Goal: Transaction & Acquisition: Book appointment/travel/reservation

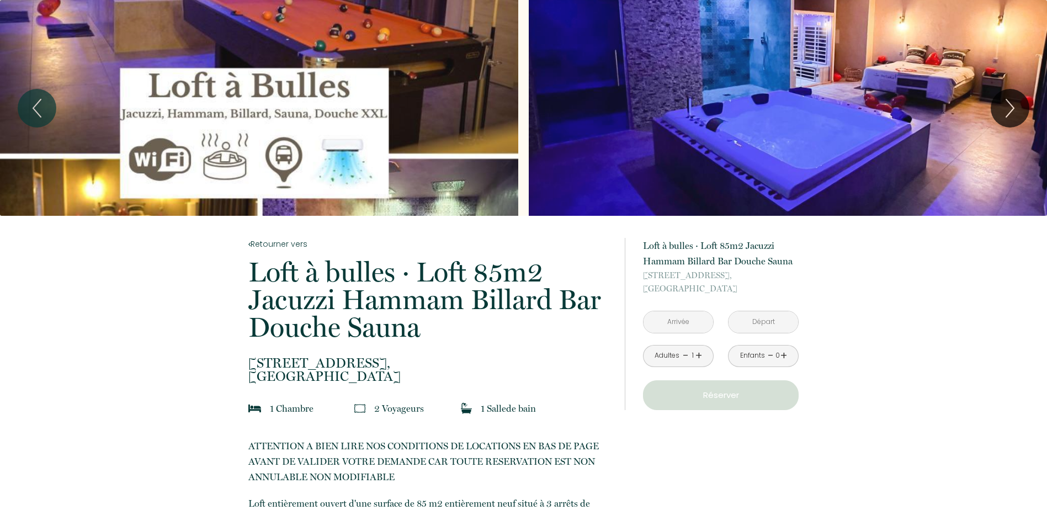
click at [692, 317] on input "text" at bounding box center [679, 322] width 70 height 22
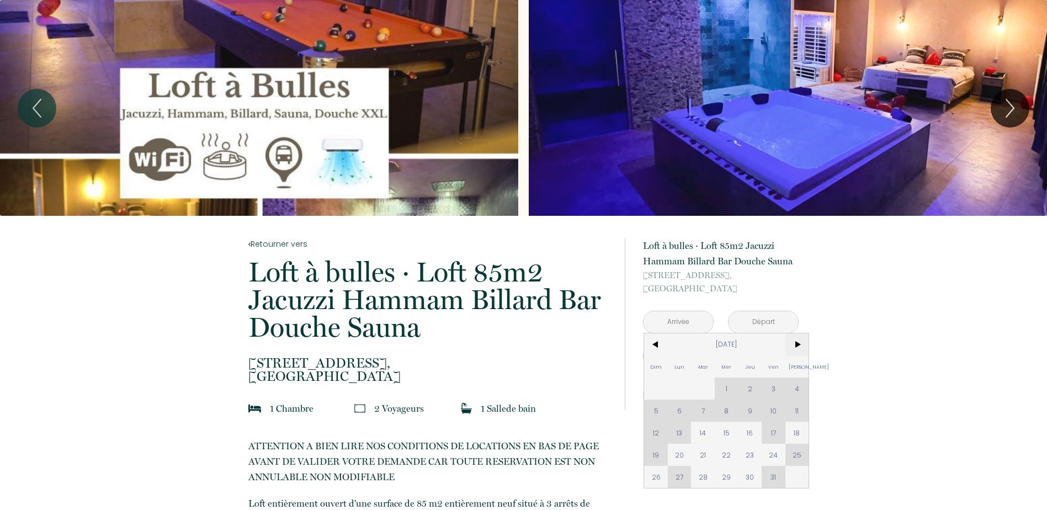
click at [794, 346] on span ">" at bounding box center [797, 344] width 24 height 22
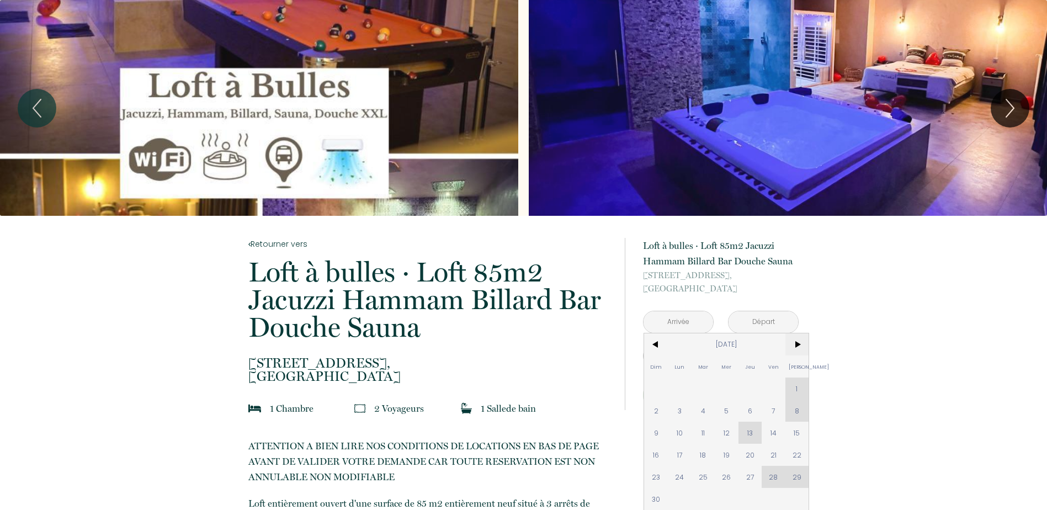
click at [794, 346] on span ">" at bounding box center [797, 344] width 24 height 22
click at [679, 472] on span "29" at bounding box center [680, 477] width 24 height 22
type input "Lun 29 Déc 2025"
type input "[DATE]"
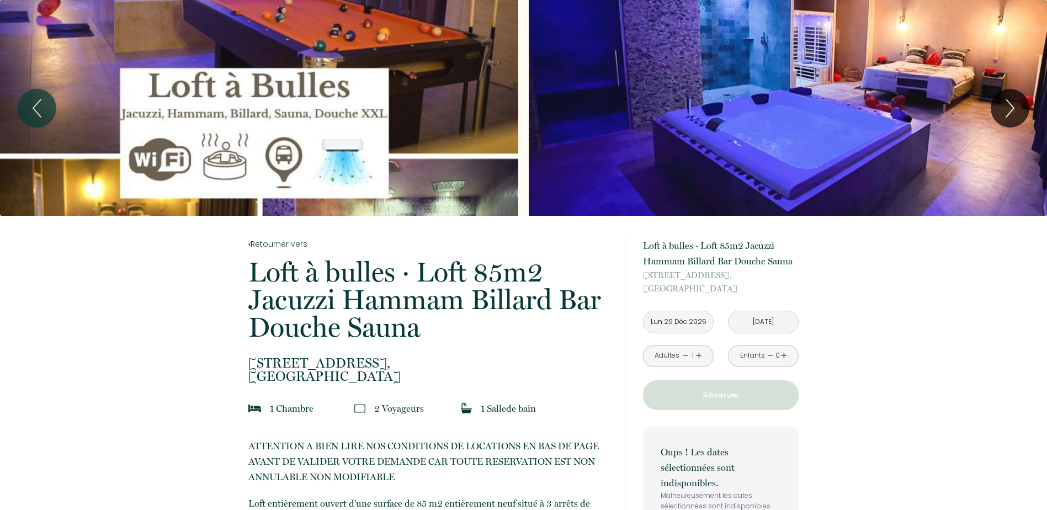
click at [701, 353] on link "+" at bounding box center [698, 355] width 7 height 17
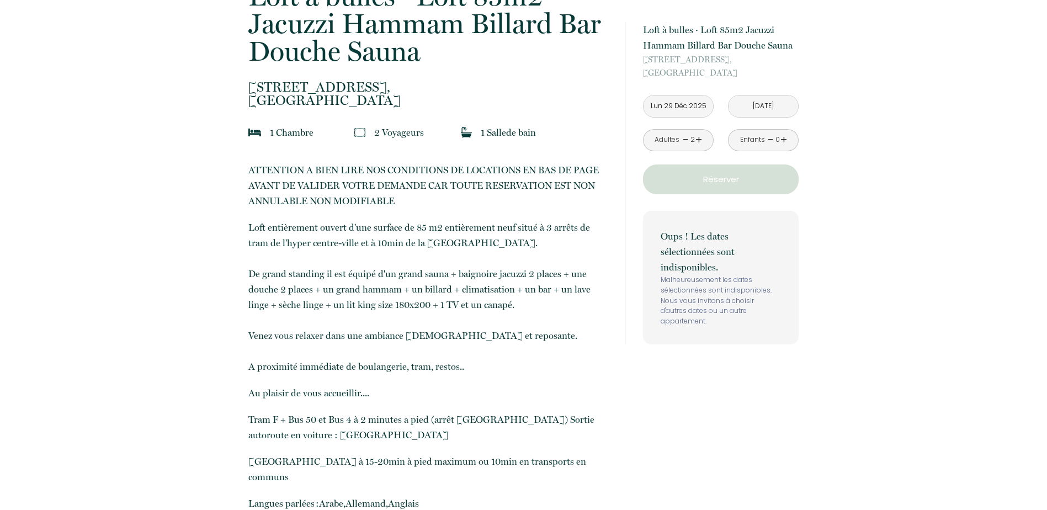
scroll to position [110, 0]
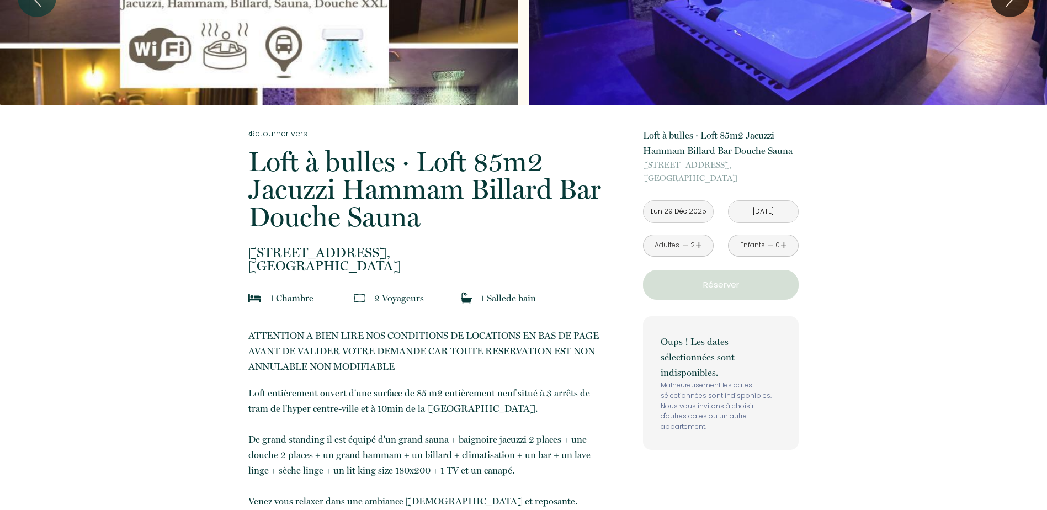
click at [697, 211] on input "Lun 29 Déc 2025" at bounding box center [679, 212] width 70 height 22
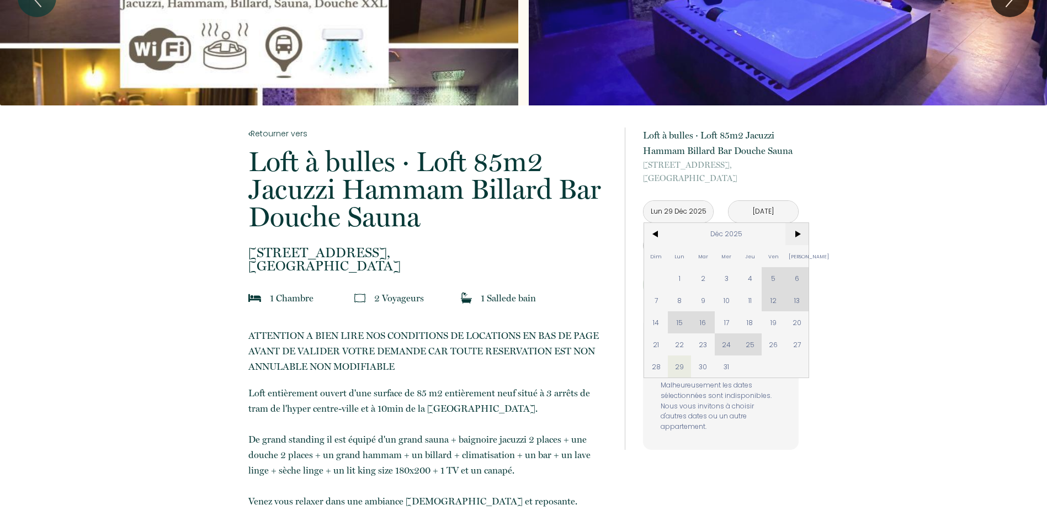
click at [796, 236] on span ">" at bounding box center [797, 234] width 24 height 22
click at [654, 235] on span "<" at bounding box center [656, 234] width 24 height 22
click at [707, 368] on span "30" at bounding box center [703, 366] width 24 height 22
type input "[DATE]"
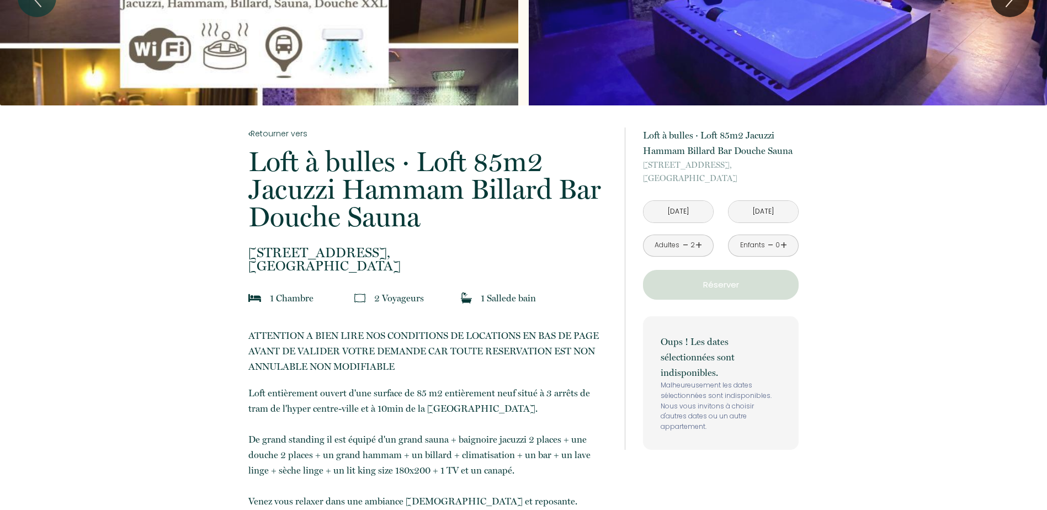
click at [715, 288] on p "Réserver" at bounding box center [721, 284] width 148 height 13
click at [735, 288] on p "Réserver" at bounding box center [721, 284] width 148 height 13
click at [683, 207] on input "[DATE]" at bounding box center [679, 212] width 70 height 22
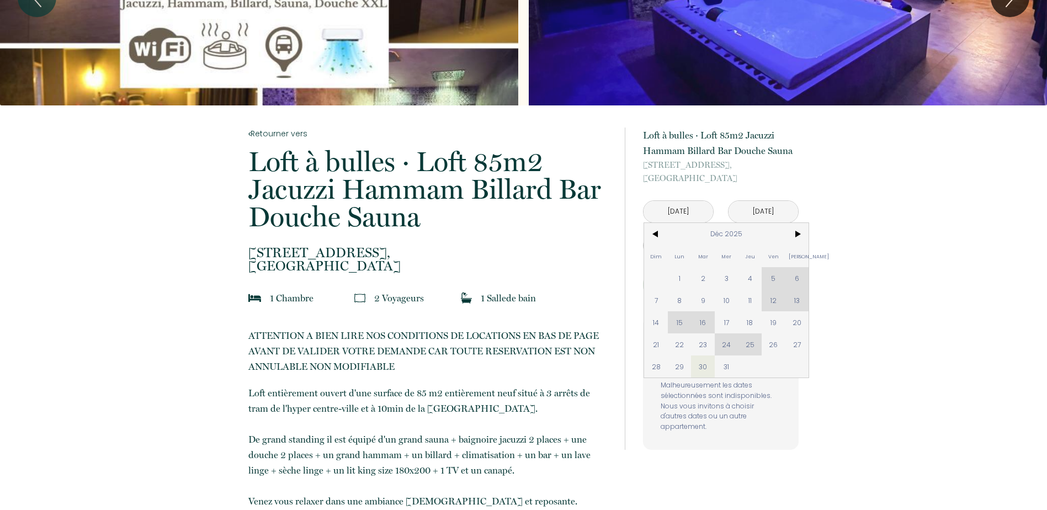
click at [710, 328] on div "Dim Lun Mar Mer Jeu Ven Sam 1 2 3 4 5 6 7 8 9 10 11 12 13 14 15 16 17 18 19 20 …" at bounding box center [726, 300] width 164 height 155
click at [706, 327] on div "Dim Lun Mar Mer Jeu Ven Sam 1 2 3 4 5 6 7 8 9 10 11 12 13 14 15 16 17 18 19 20 …" at bounding box center [726, 300] width 164 height 155
click at [734, 324] on span "17" at bounding box center [727, 322] width 24 height 22
type input "[DATE]"
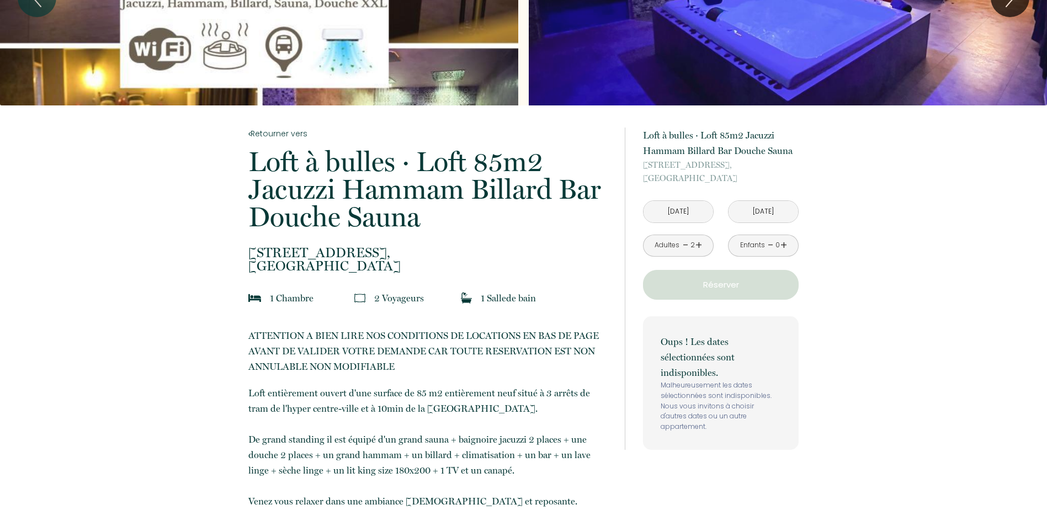
click at [714, 293] on button "Réserver" at bounding box center [721, 285] width 156 height 30
